Goal: Task Accomplishment & Management: Manage account settings

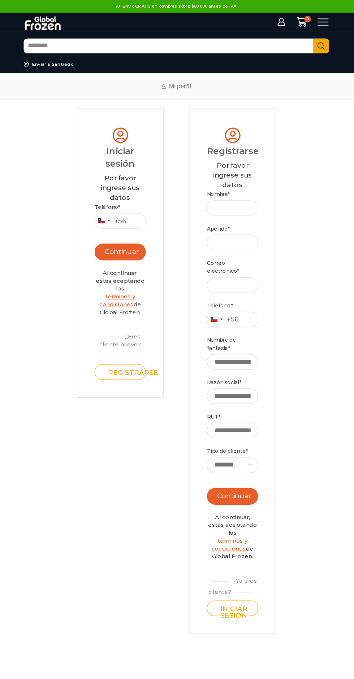
click at [120, 210] on button "Continuar" at bounding box center [129, 215] width 44 height 14
type input "*********"
click at [125, 214] on button "Continuar" at bounding box center [129, 215] width 44 height 14
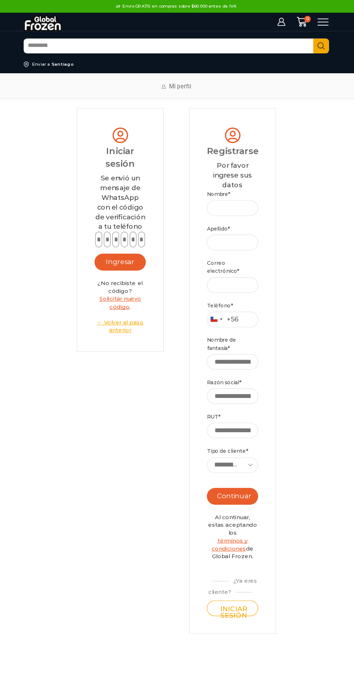
click at [118, 205] on input "text" at bounding box center [118, 203] width 6 height 13
click at [110, 204] on input "text" at bounding box center [111, 203] width 6 height 13
type input "*"
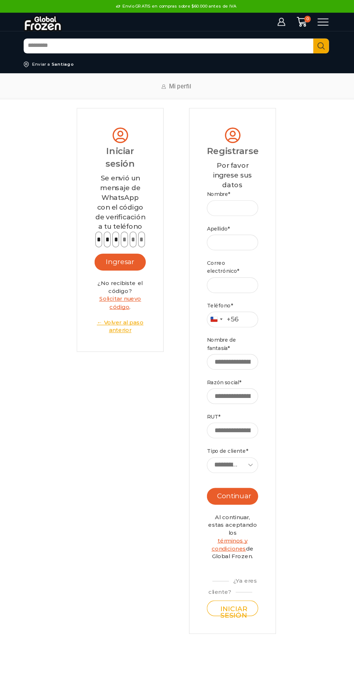
type input "*"
click at [121, 217] on button "Ingresar" at bounding box center [129, 223] width 44 height 14
